Goal: Navigation & Orientation: Find specific page/section

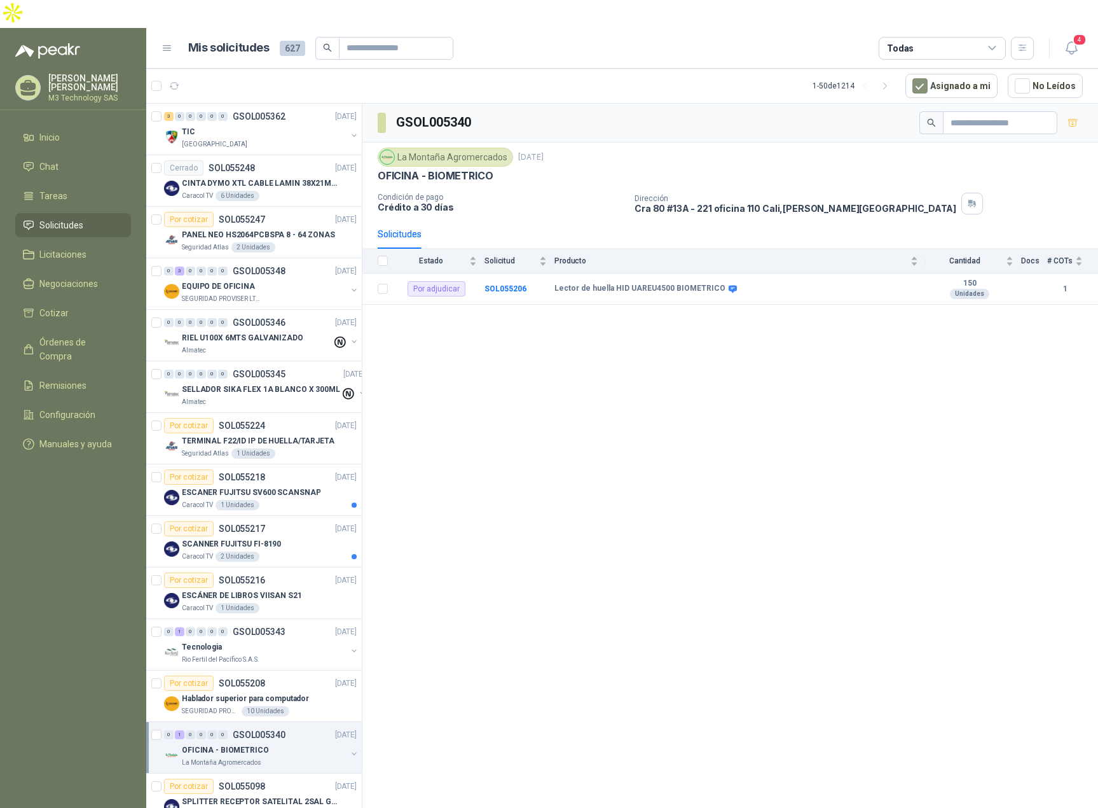
scroll to position [334, 0]
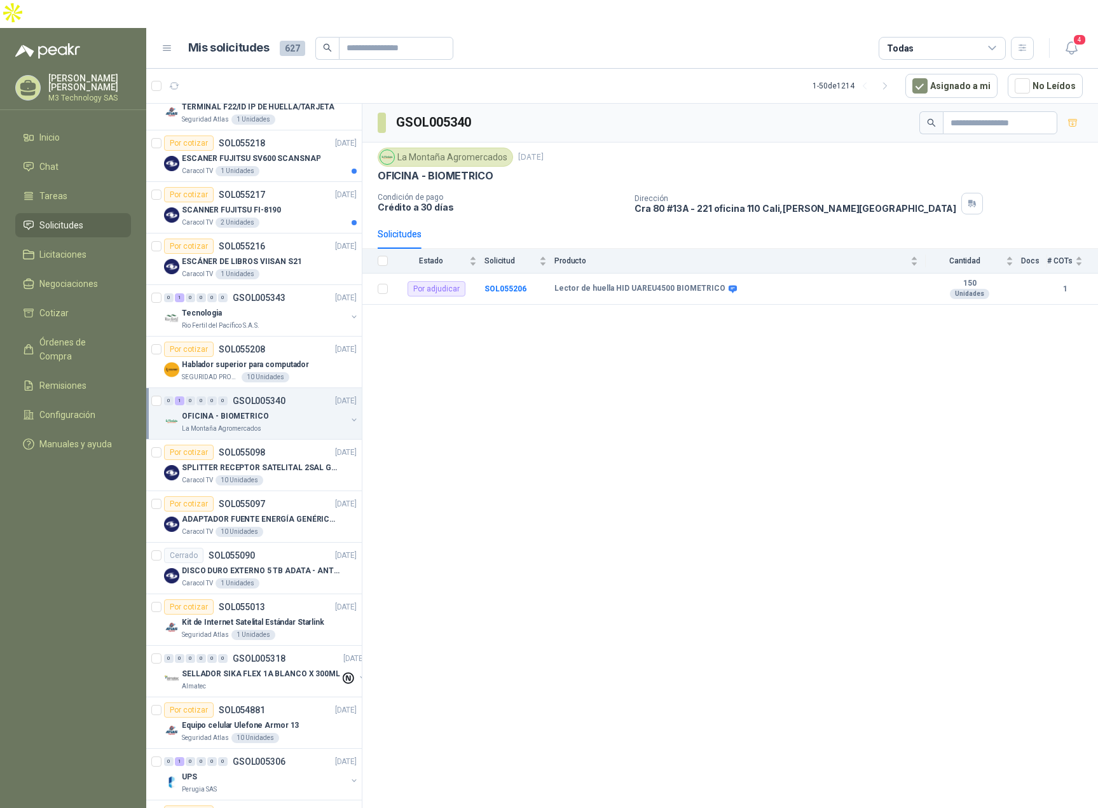
click at [52, 189] on span "Tareas" at bounding box center [53, 196] width 28 height 14
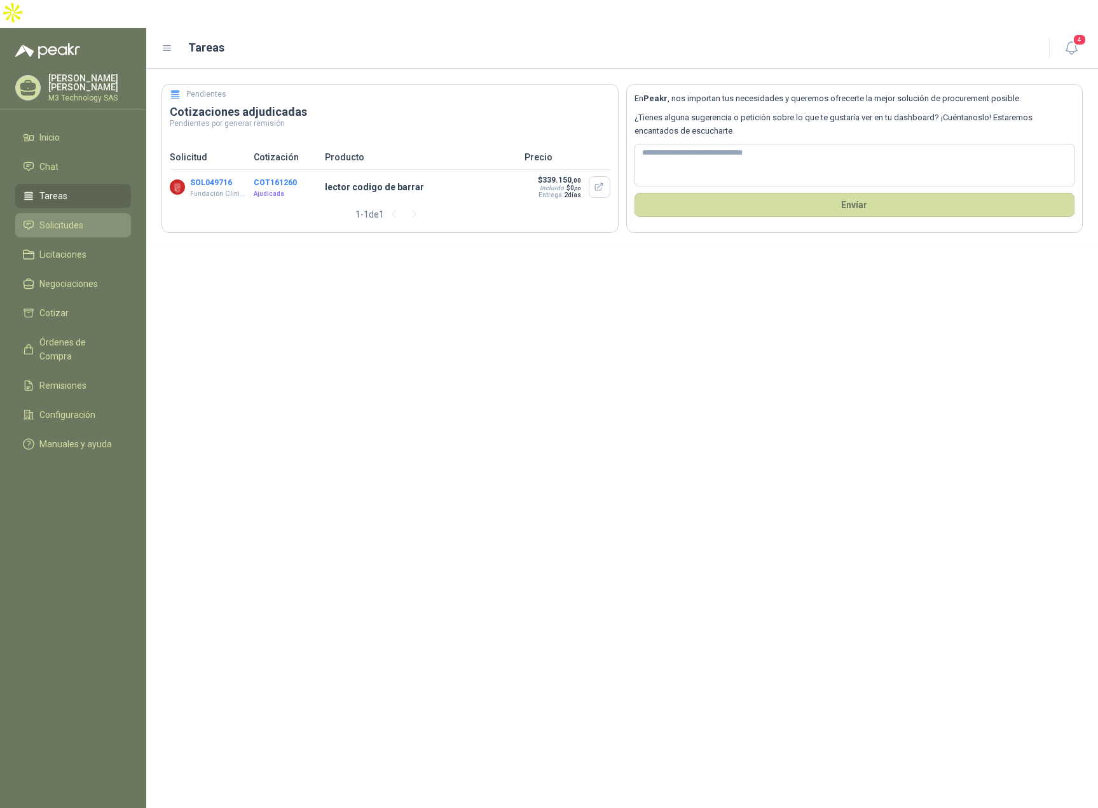
click at [59, 218] on span "Solicitudes" at bounding box center [61, 225] width 44 height 14
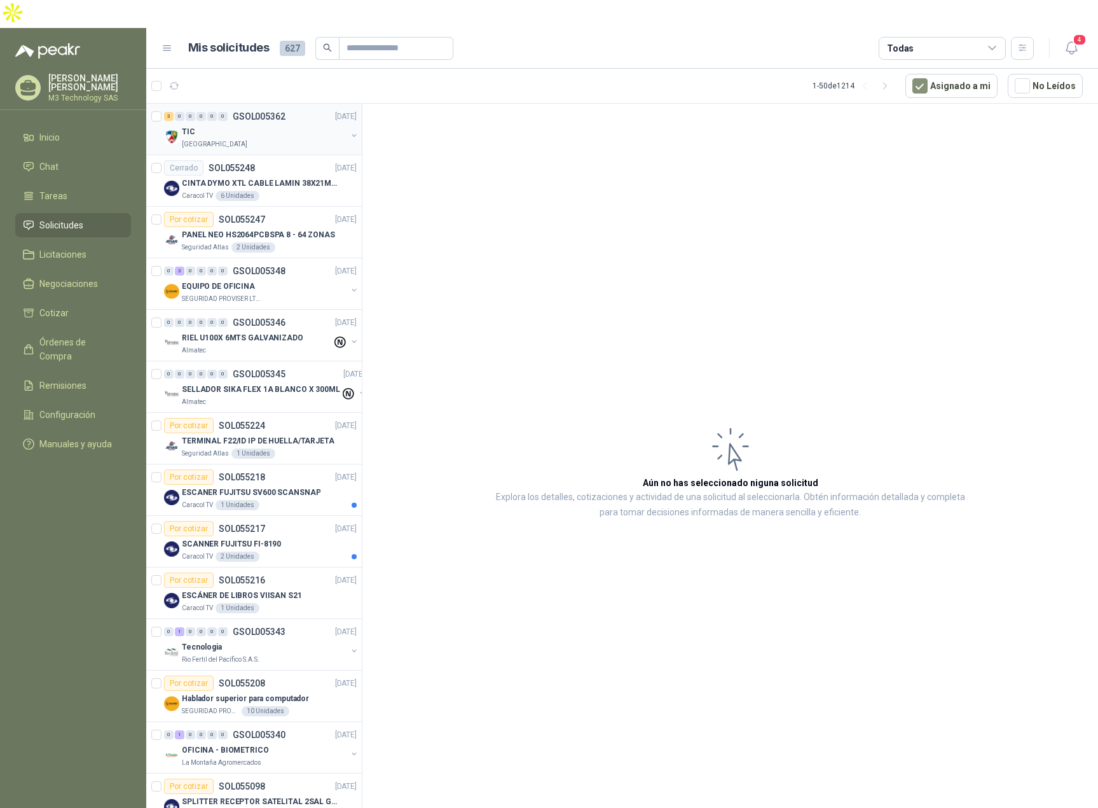
click at [291, 124] on div "TIC" at bounding box center [264, 131] width 165 height 15
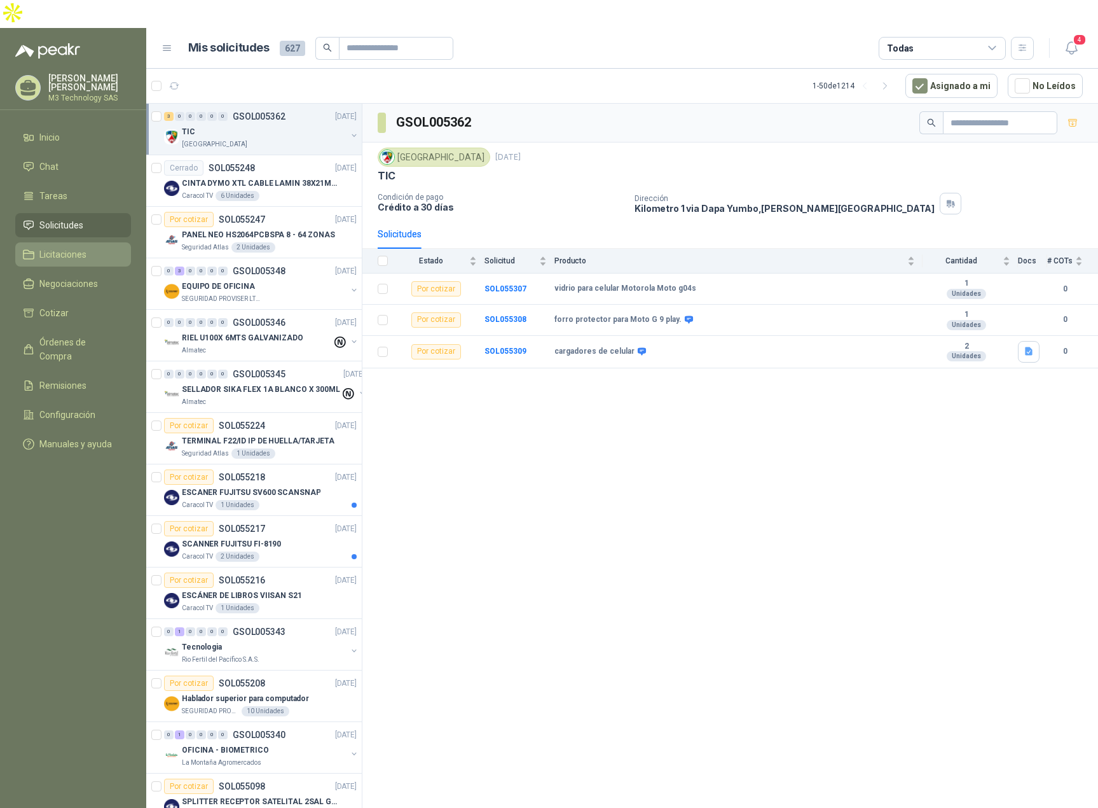
click at [79, 247] on span "Licitaciones" at bounding box center [62, 254] width 47 height 14
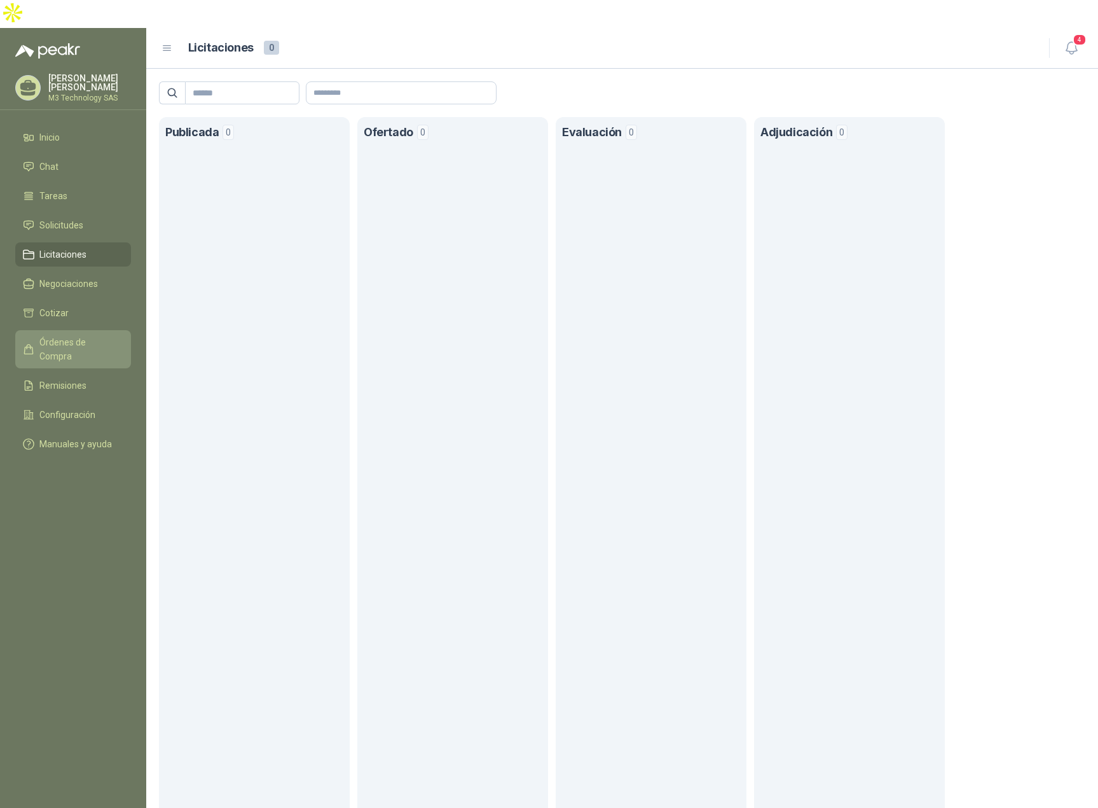
click at [92, 335] on span "Órdenes de Compra" at bounding box center [79, 349] width 80 height 28
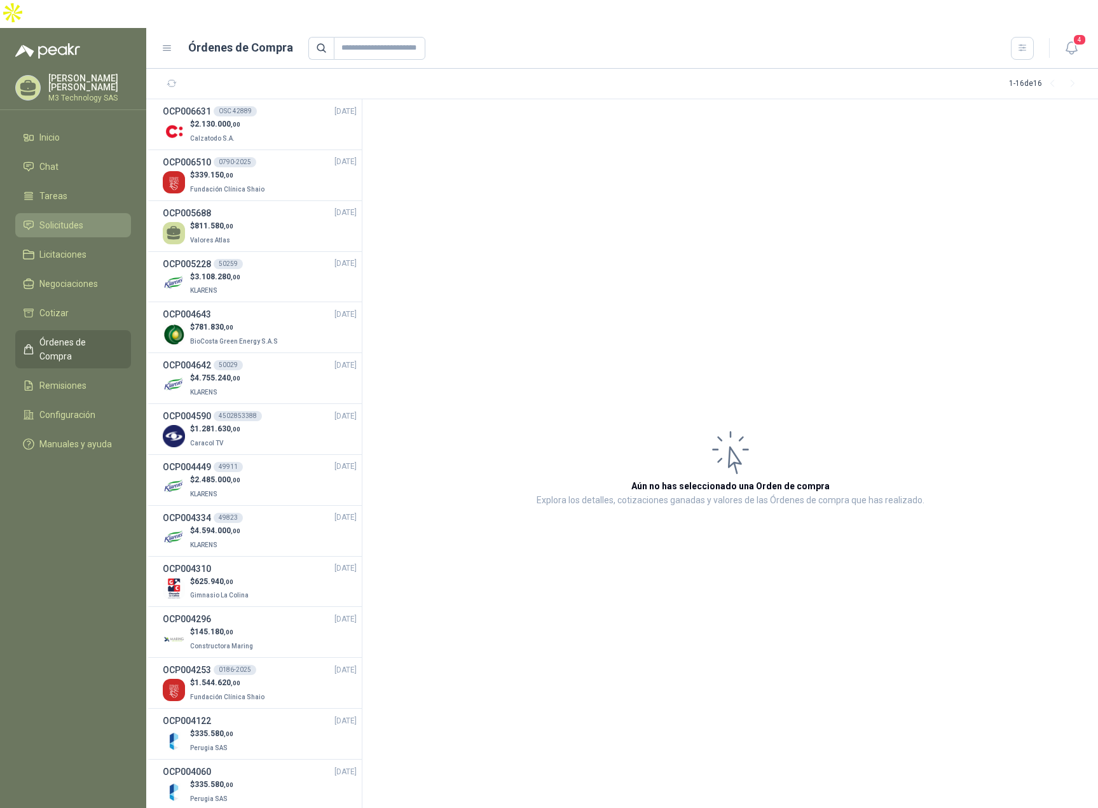
click at [102, 218] on li "Solicitudes" at bounding box center [73, 225] width 100 height 14
